Goal: Find specific page/section: Find specific page/section

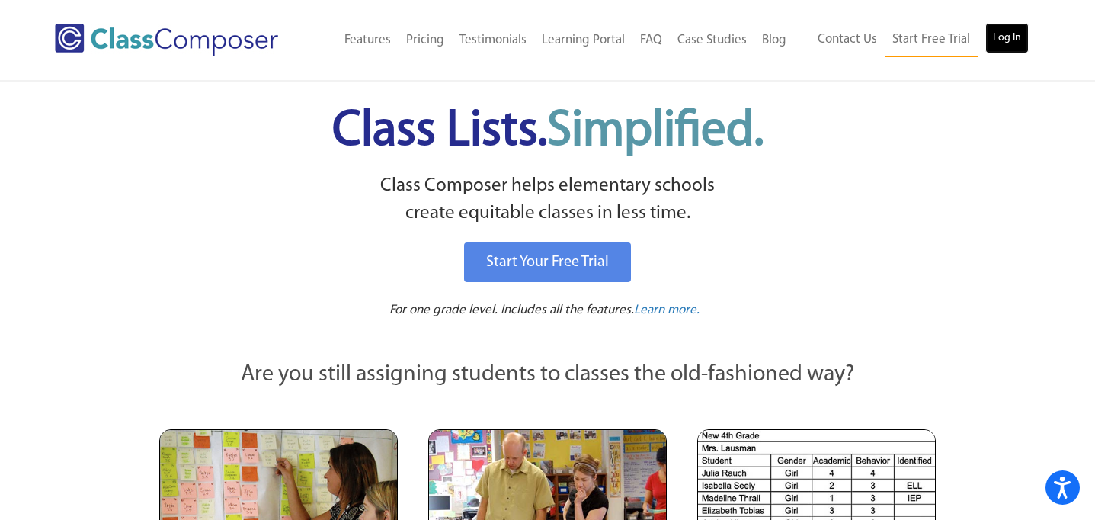
click at [986, 37] on link "Log In" at bounding box center [1006, 38] width 43 height 30
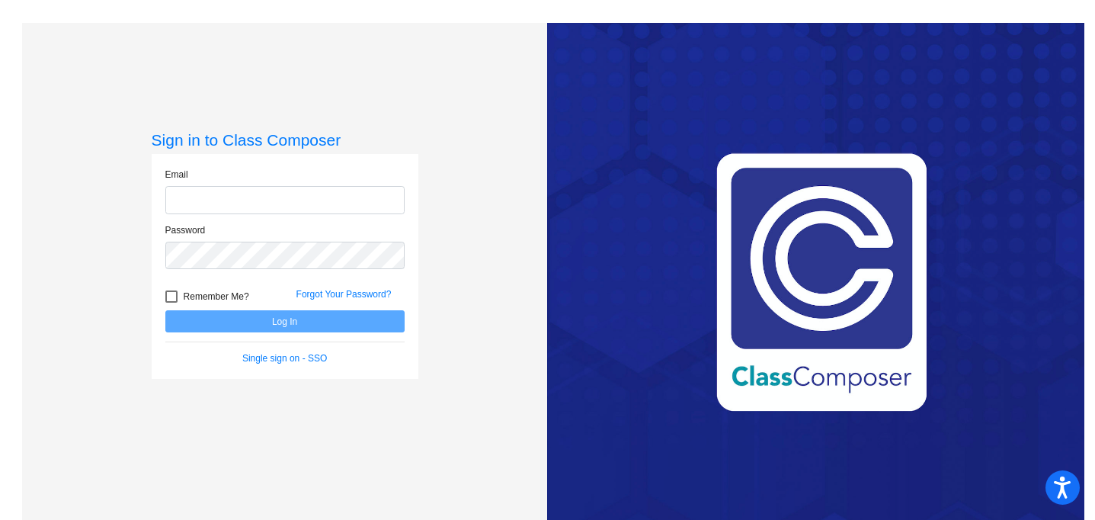
type input "[EMAIL_ADDRESS][DOMAIN_NAME]"
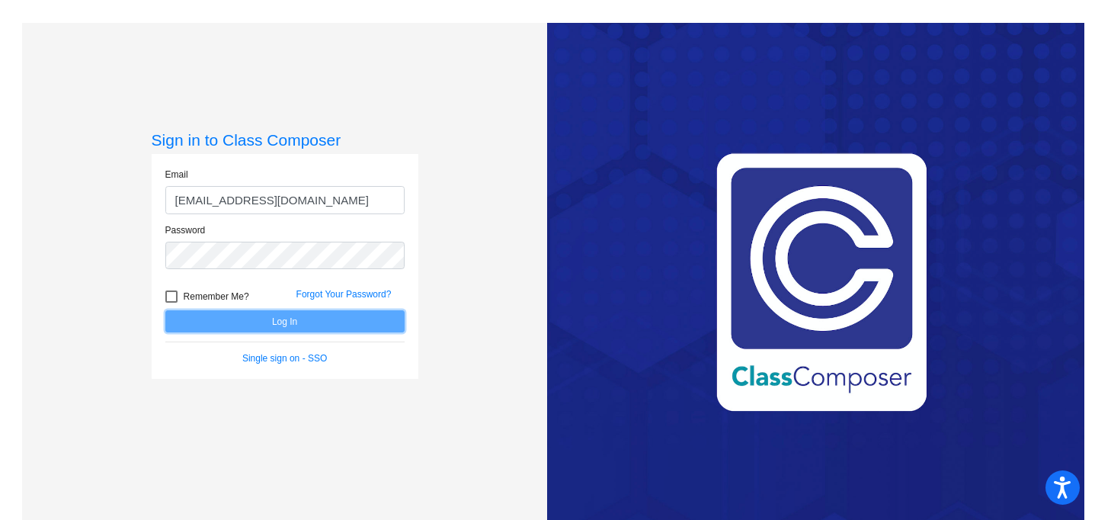
click at [232, 327] on button "Log In" at bounding box center [284, 321] width 239 height 22
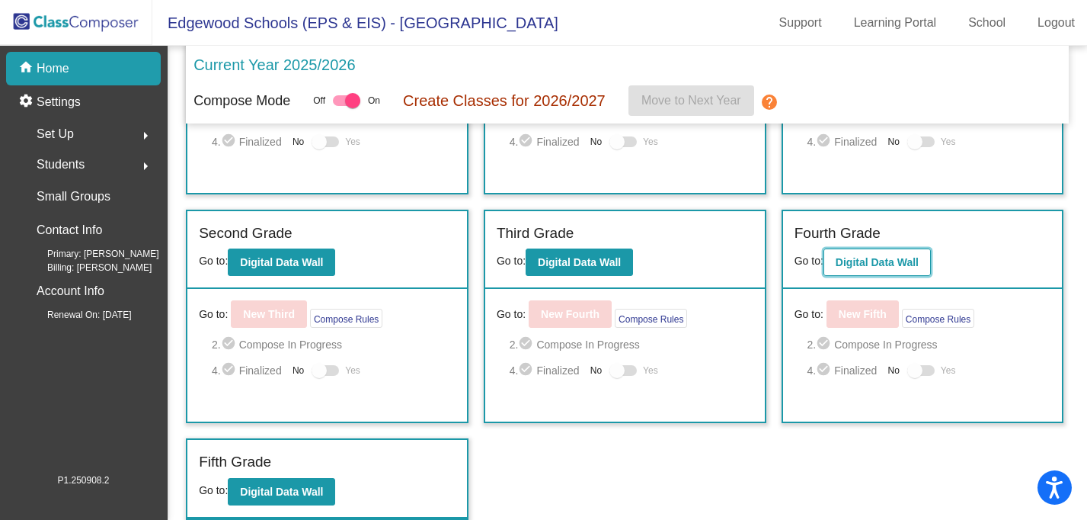
click at [908, 263] on b "Digital Data Wall" at bounding box center [877, 262] width 83 height 12
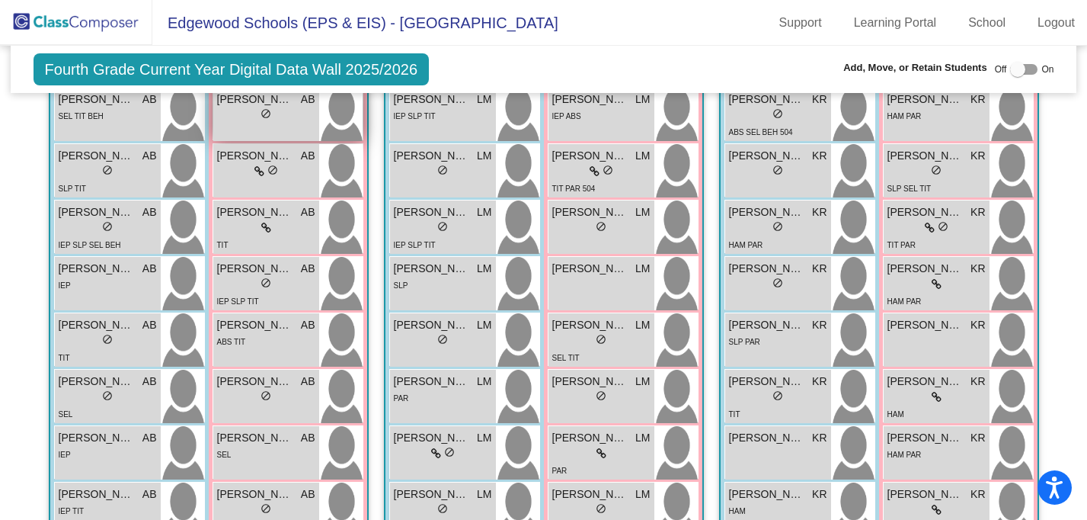
scroll to position [606, 0]
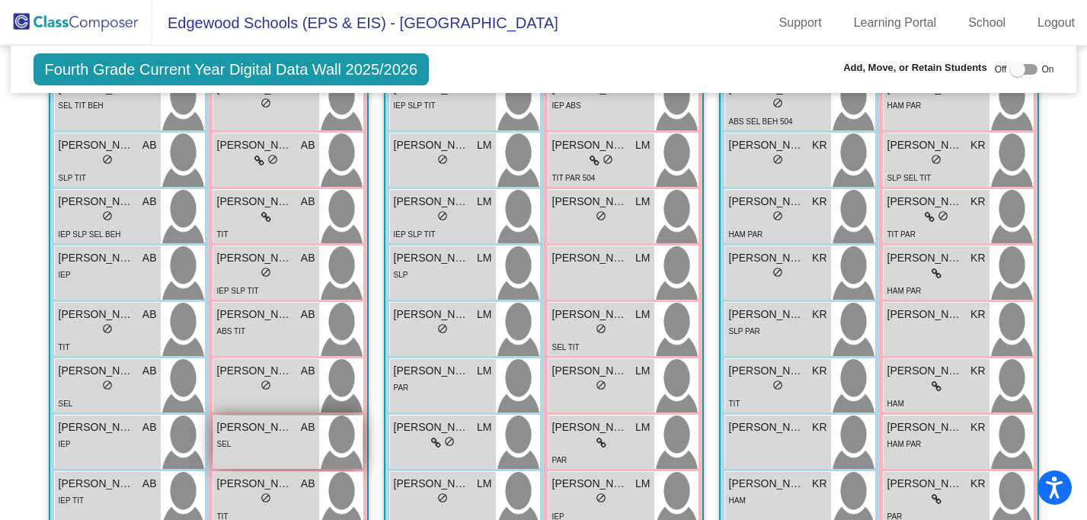
click at [260, 427] on span "[PERSON_NAME]" at bounding box center [255, 427] width 76 height 16
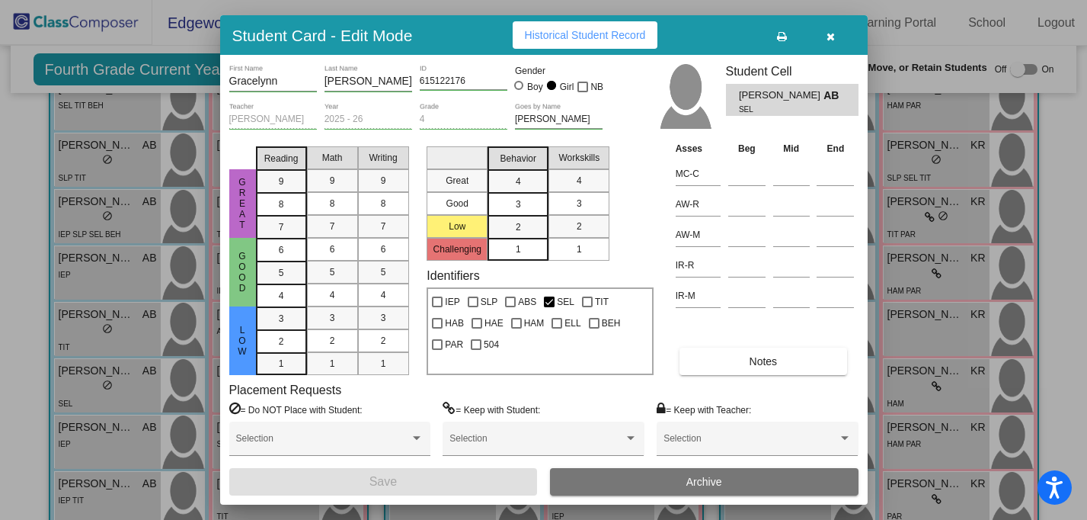
click at [593, 41] on span "Historical Student Record" at bounding box center [585, 35] width 121 height 12
